Goal: Task Accomplishment & Management: Manage account settings

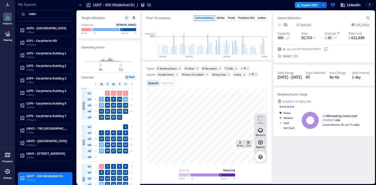
scroll to position [0, 1519]
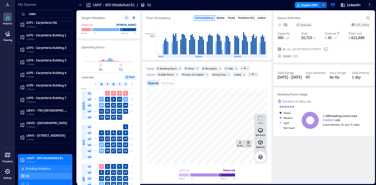
click at [47, 168] on p "Building Analytics" at bounding box center [38, 169] width 25 height 4
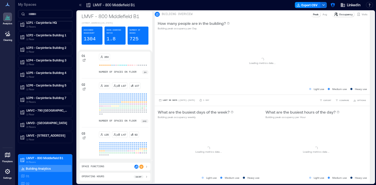
click at [147, 177] on icon at bounding box center [146, 177] width 1 height 2
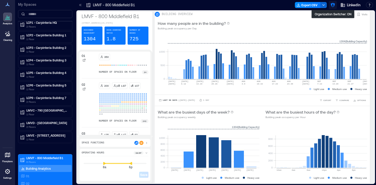
click at [333, 5] on icon "button" at bounding box center [332, 5] width 4 height 4
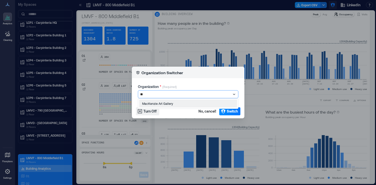
type input "*"
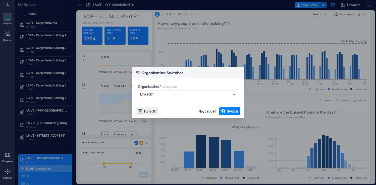
click at [210, 17] on div "Organization Switcher Organization * (Required) LinkedIn Turn Off No, cancel! S…" at bounding box center [188, 92] width 376 height 185
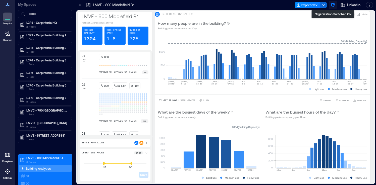
click at [333, 5] on icon "button" at bounding box center [332, 5] width 5 height 5
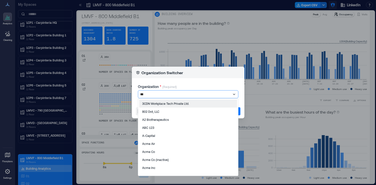
type input "****"
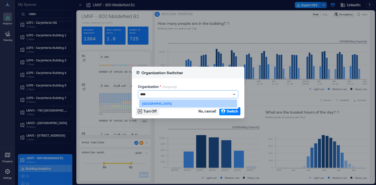
click at [227, 103] on div "Carleton College" at bounding box center [188, 104] width 98 height 8
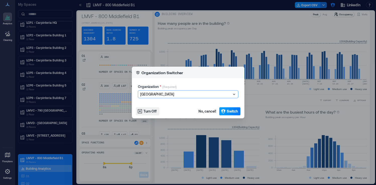
click at [229, 111] on span "Switch" at bounding box center [232, 111] width 11 height 5
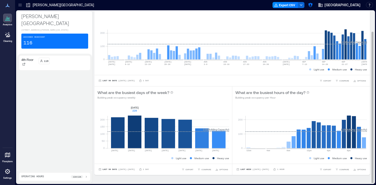
scroll to position [22, 0]
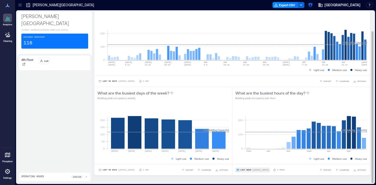
click at [260, 170] on span "| Sep 21 - Sep 27" at bounding box center [260, 170] width 17 height 0
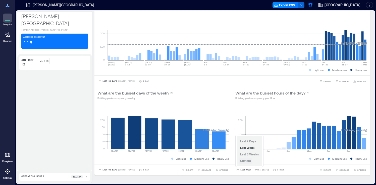
click at [248, 160] on span "Custom" at bounding box center [245, 161] width 11 height 4
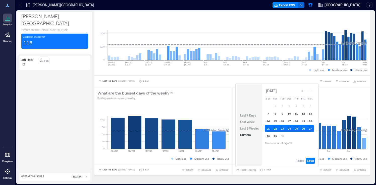
click at [304, 130] on button "26" at bounding box center [303, 128] width 7 height 7
click at [310, 161] on span "Save" at bounding box center [309, 161] width 7 height 4
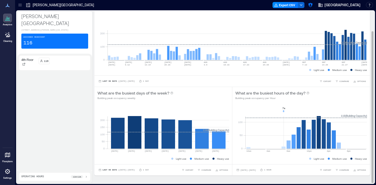
scroll to position [23, 0]
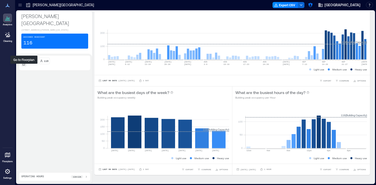
click at [24, 66] on icon at bounding box center [23, 64] width 3 height 3
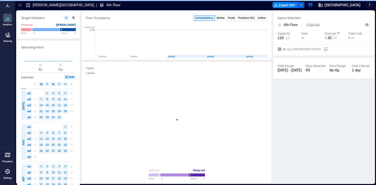
scroll to position [0, 15]
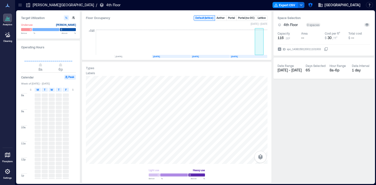
click at [259, 47] on rect at bounding box center [259, 42] width 9 height 25
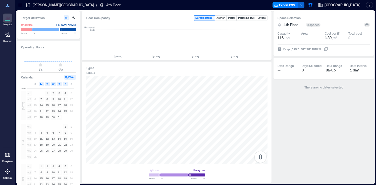
click at [21, 8] on div at bounding box center [20, 5] width 8 height 8
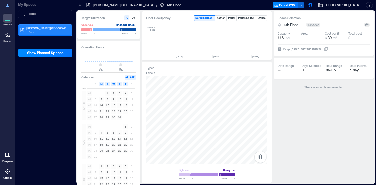
click at [47, 31] on p "1 Floor" at bounding box center [47, 32] width 42 height 4
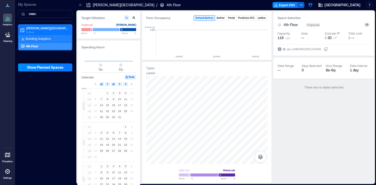
click at [47, 39] on p "Building Analytics" at bounding box center [38, 39] width 25 height 4
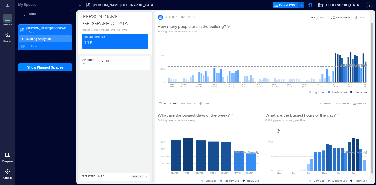
scroll to position [24, 0]
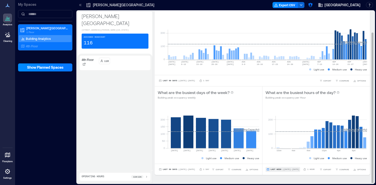
click at [285, 170] on span "| Sep 21 - Sep 27" at bounding box center [290, 170] width 17 height 0
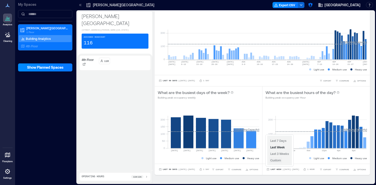
click at [278, 161] on span "Custom" at bounding box center [275, 161] width 11 height 4
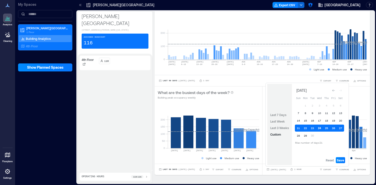
click at [319, 129] on button "24" at bounding box center [319, 128] width 7 height 7
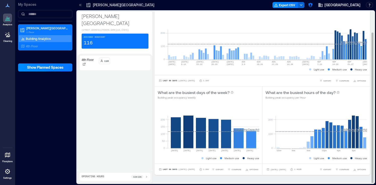
click at [364, 99] on div "What are the busiest hours of the day? Building peak occupancy per Hour" at bounding box center [315, 95] width 107 height 16
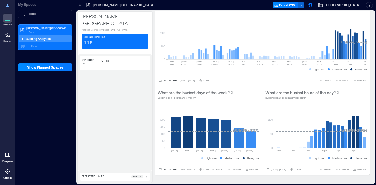
click at [81, 6] on icon at bounding box center [80, 5] width 1 height 2
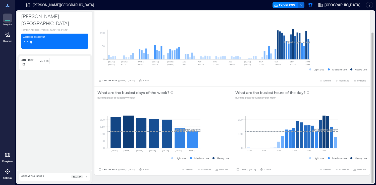
scroll to position [23, 0]
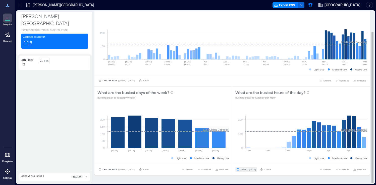
click at [256, 168] on span "Sep 21, 2025 - Sep 27, 2025" at bounding box center [248, 169] width 16 height 3
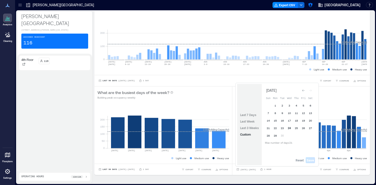
click at [290, 129] on button "24" at bounding box center [289, 128] width 7 height 7
click at [289, 128] on button "24" at bounding box center [289, 128] width 7 height 7
click at [310, 160] on span "Save" at bounding box center [309, 160] width 7 height 4
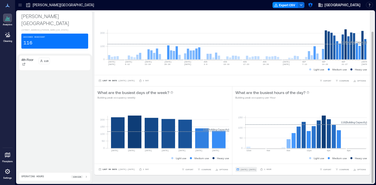
click at [256, 169] on span "Sep 24, 2025 - Sep 24, 2025" at bounding box center [248, 170] width 16 height 2
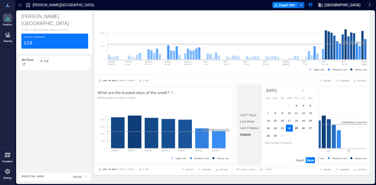
click at [297, 128] on button "25" at bounding box center [296, 128] width 7 height 7
click at [289, 128] on button "24" at bounding box center [289, 128] width 7 height 7
click at [288, 128] on button "24" at bounding box center [289, 128] width 7 height 7
click at [296, 128] on button "25" at bounding box center [296, 128] width 7 height 7
click at [313, 161] on span "Save" at bounding box center [309, 160] width 7 height 4
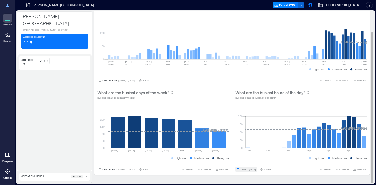
click at [256, 170] on span "Sep 24, 2025 - Sep 25, 2025" at bounding box center [248, 170] width 16 height 2
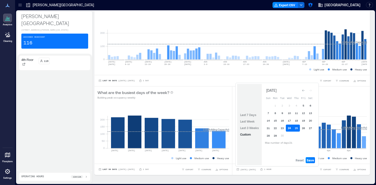
click at [288, 128] on button "24" at bounding box center [289, 128] width 7 height 7
click at [311, 160] on span "Save" at bounding box center [309, 160] width 7 height 4
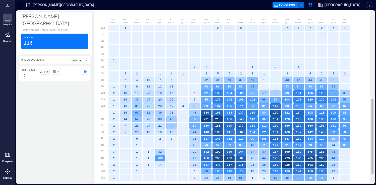
scroll to position [202, 0]
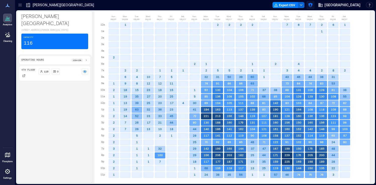
click at [312, 3] on icon "button" at bounding box center [310, 5] width 4 height 4
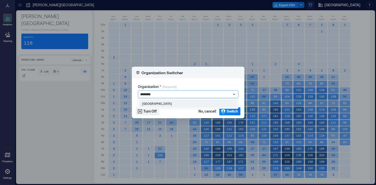
type input "*********"
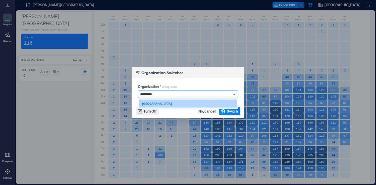
click at [216, 103] on div "Vancouver Island University" at bounding box center [188, 104] width 98 height 8
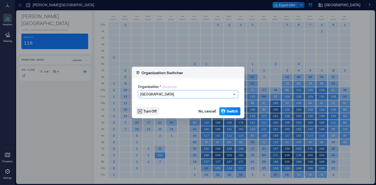
click at [229, 110] on span "Switch" at bounding box center [232, 111] width 11 height 5
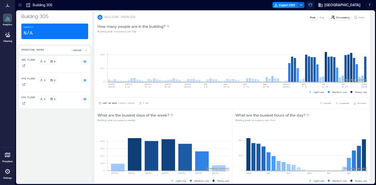
click at [308, 4] on icon "button" at bounding box center [310, 5] width 5 height 5
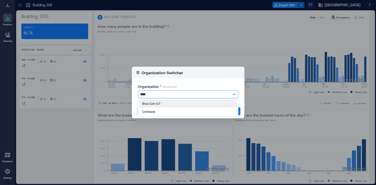
type input "*****"
click at [213, 108] on div "Coinbase" at bounding box center [188, 103] width 100 height 11
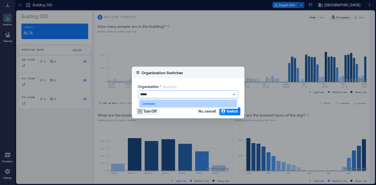
click at [215, 103] on div "Coinbase" at bounding box center [188, 104] width 98 height 8
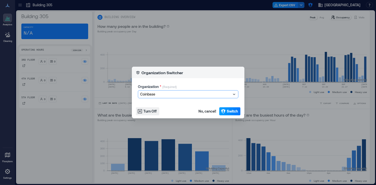
click at [227, 110] on span "Switch" at bounding box center [232, 111] width 11 height 5
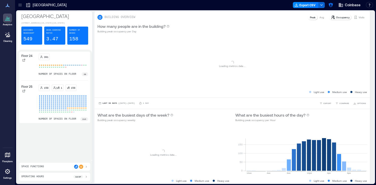
click at [20, 7] on icon at bounding box center [20, 5] width 5 height 5
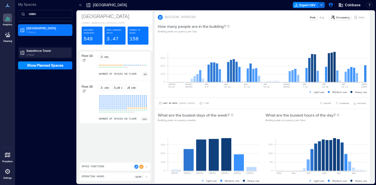
click at [41, 54] on p "1 Floor" at bounding box center [47, 55] width 42 height 4
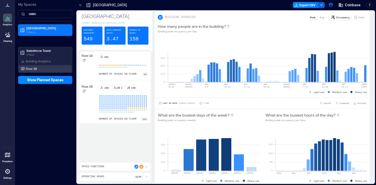
click at [43, 67] on div "Floor 38" at bounding box center [44, 68] width 49 height 5
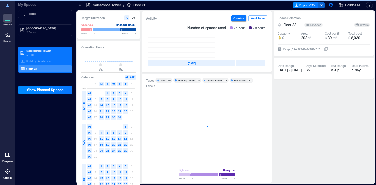
scroll to position [0, 154]
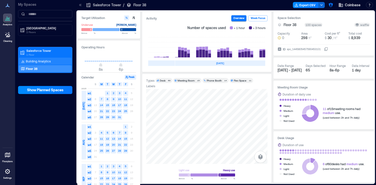
click at [59, 61] on div "Building Analytics" at bounding box center [45, 61] width 53 height 7
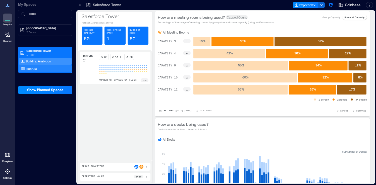
click at [53, 68] on div "Floor 38" at bounding box center [44, 68] width 49 height 5
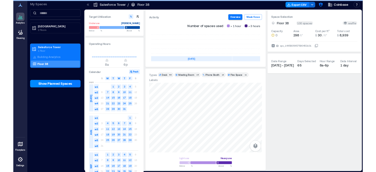
scroll to position [0, 154]
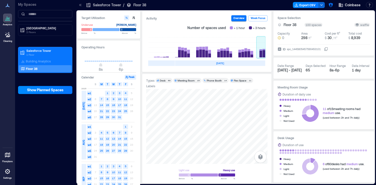
click at [262, 57] on rect at bounding box center [260, 47] width 9 height 20
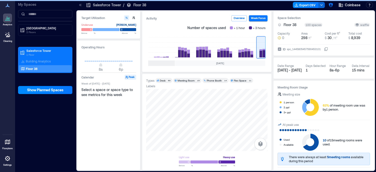
click at [8, 161] on icon at bounding box center [7, 158] width 5 height 5
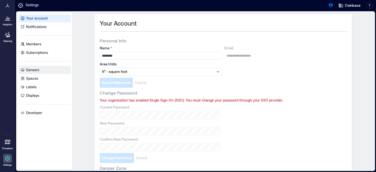
click at [46, 69] on link "Sensors" at bounding box center [45, 70] width 52 height 8
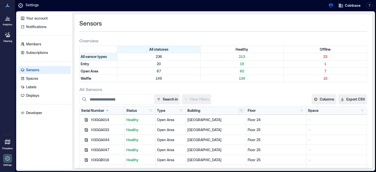
click at [241, 111] on button "button" at bounding box center [241, 110] width 6 height 5
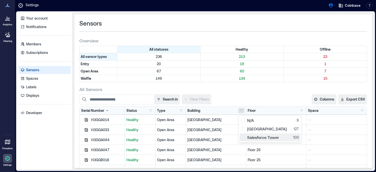
click at [243, 138] on div "Salesforce Tower 100" at bounding box center [270, 137] width 58 height 5
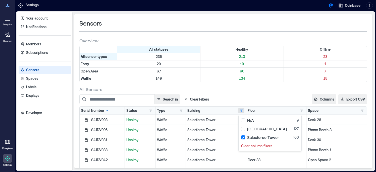
click at [261, 87] on div "All Sensors" at bounding box center [222, 89] width 287 height 6
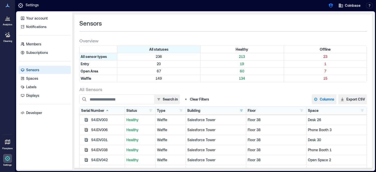
click at [323, 100] on button "Columns" at bounding box center [324, 99] width 25 height 10
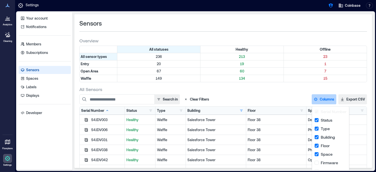
click at [294, 100] on div "Search in Clear Filters Columns Serial Number Status Type Building Floor Space …" at bounding box center [222, 99] width 287 height 10
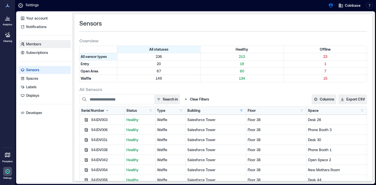
click at [37, 45] on p "Members" at bounding box center [33, 44] width 15 height 5
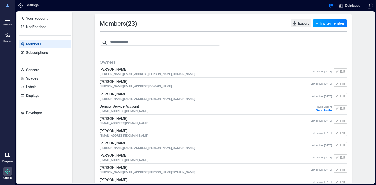
click at [334, 23] on span "Invite member" at bounding box center [332, 23] width 24 height 5
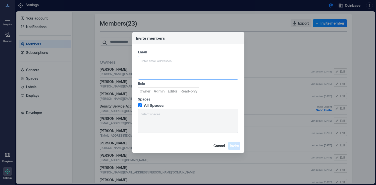
type input "**********"
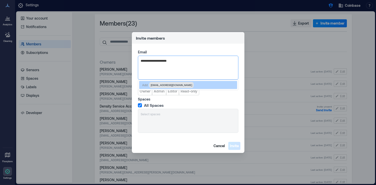
click at [165, 83] on span "marc.pae@coinbase.com" at bounding box center [171, 85] width 41 height 4
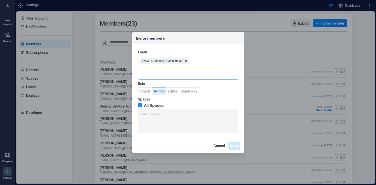
click at [162, 91] on span "Admin" at bounding box center [159, 91] width 11 height 5
click at [237, 148] on span "Invite" at bounding box center [234, 146] width 9 height 5
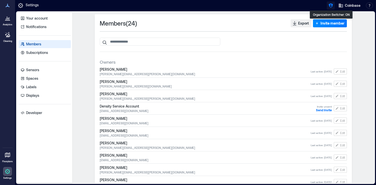
click at [331, 5] on icon "button" at bounding box center [330, 5] width 5 height 5
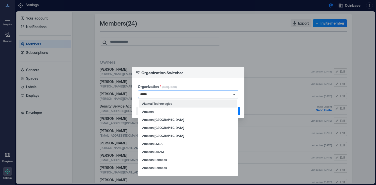
type input "******"
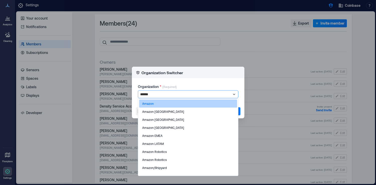
click at [158, 104] on div "Amazon" at bounding box center [188, 104] width 98 height 8
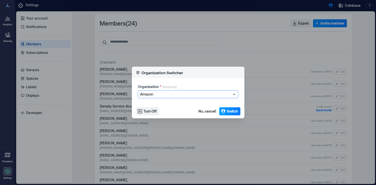
click at [224, 115] on button "Switch" at bounding box center [229, 111] width 21 height 8
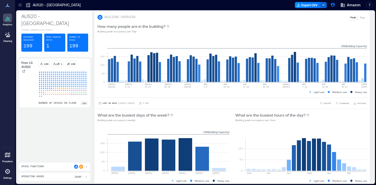
click at [5, 172] on icon at bounding box center [7, 171] width 5 height 5
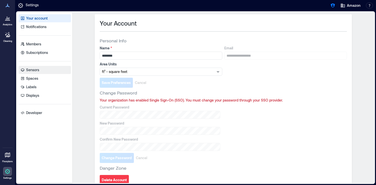
click at [50, 69] on link "Sensors" at bounding box center [45, 70] width 52 height 8
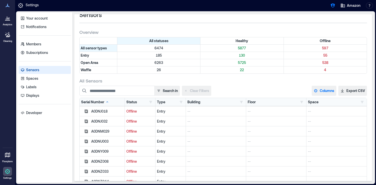
click at [327, 91] on button "Columns" at bounding box center [324, 91] width 25 height 10
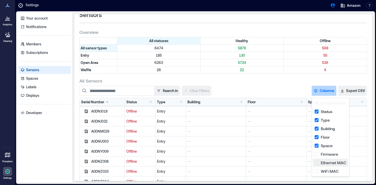
click at [328, 166] on button "Ethernet MAC" at bounding box center [330, 163] width 35 height 8
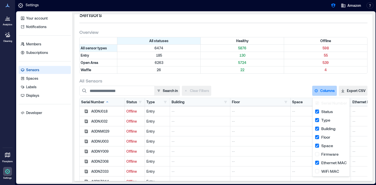
click at [292, 74] on div "All statuses Healthy Offline All sensor types 6474 5876 598 Entry 185 130 55 Op…" at bounding box center [223, 56] width 288 height 39
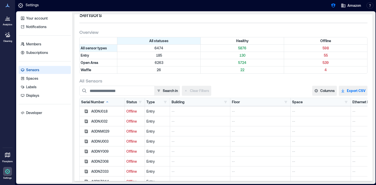
click at [355, 91] on button "Export CSV" at bounding box center [353, 91] width 29 height 10
click at [234, 91] on div "Search in Clear Filters" at bounding box center [179, 91] width 201 height 10
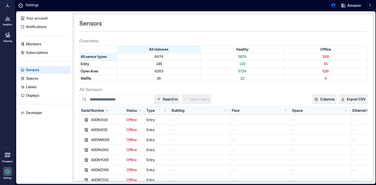
click at [8, 20] on icon at bounding box center [8, 18] width 6 height 6
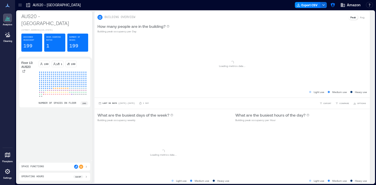
click at [21, 6] on icon at bounding box center [19, 6] width 3 height 1
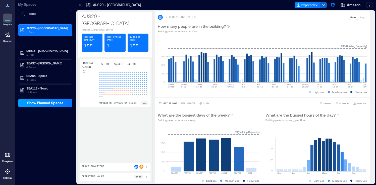
click at [51, 104] on span "Show Planned Spaces" at bounding box center [45, 103] width 36 height 5
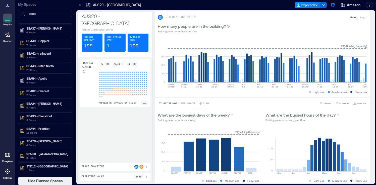
scroll to position [1, 0]
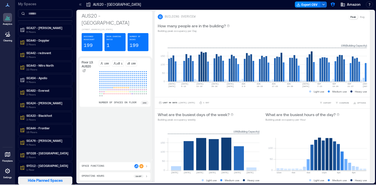
click at [49, 182] on span "Hide Planned Spaces" at bounding box center [45, 180] width 35 height 5
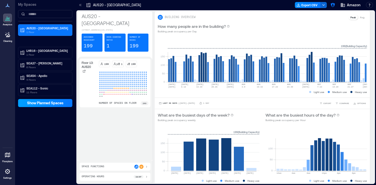
scroll to position [0, 0]
click at [49, 91] on p "11 Floors" at bounding box center [47, 92] width 42 height 4
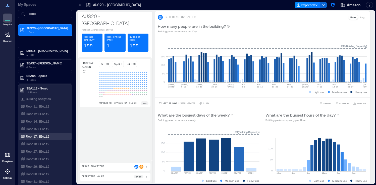
scroll to position [12, 0]
